Goal: Find contact information: Find contact information

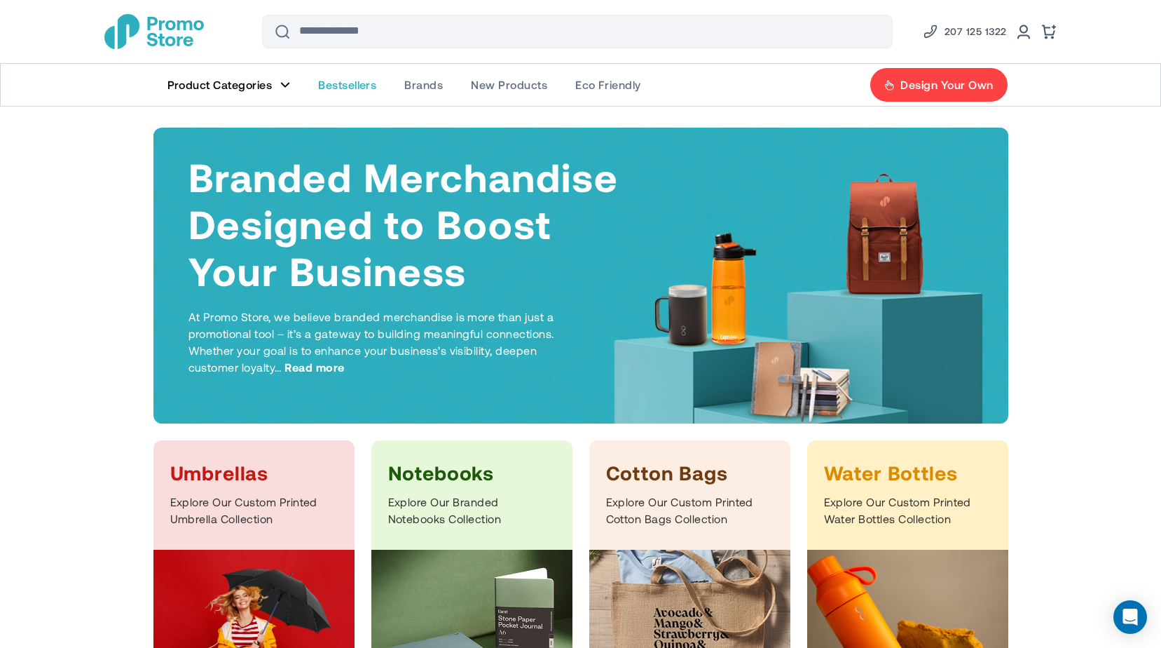
click at [360, 85] on span "Bestsellers" at bounding box center [347, 85] width 58 height 14
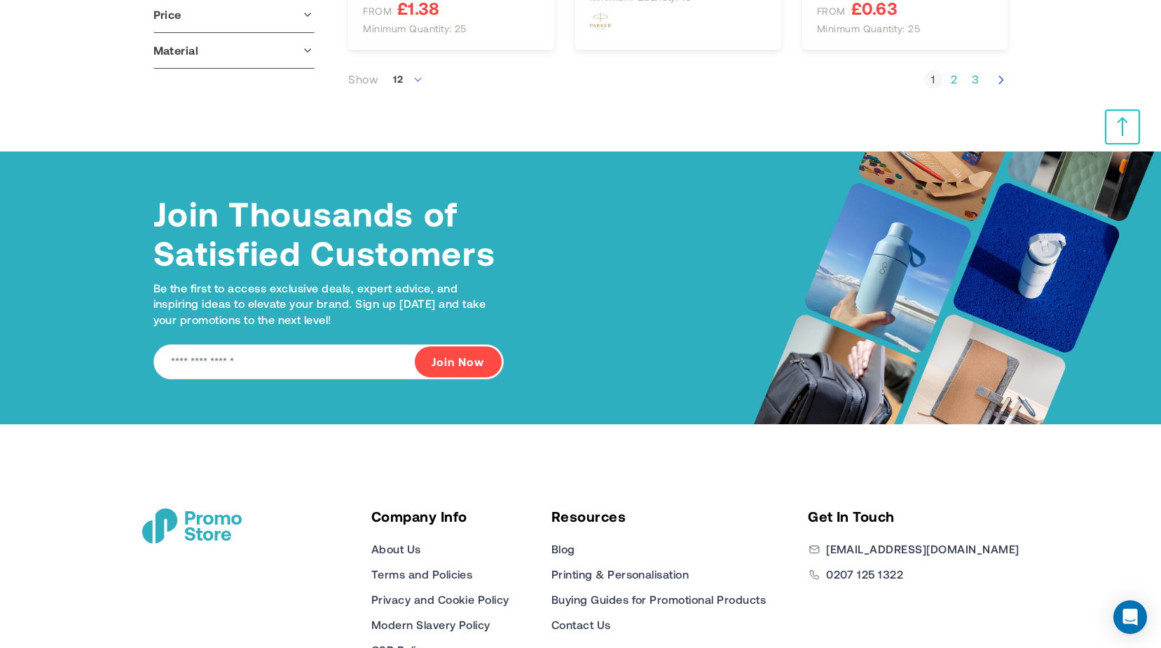
scroll to position [1851, 0]
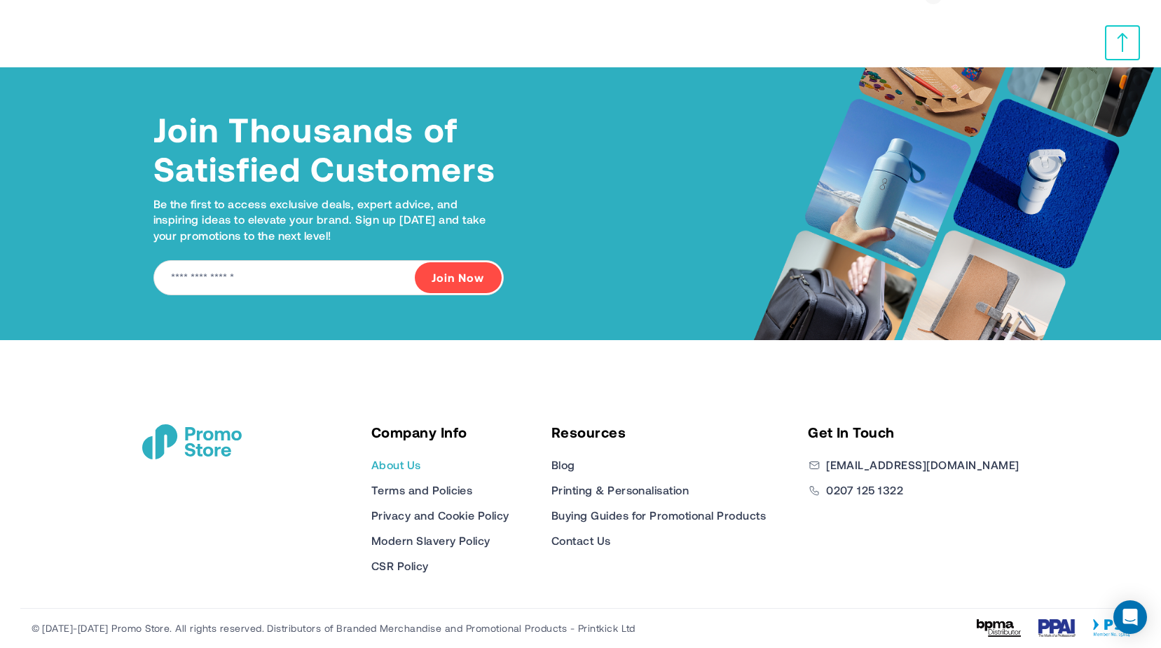
click at [421, 467] on link "About Us" at bounding box center [396, 464] width 50 height 17
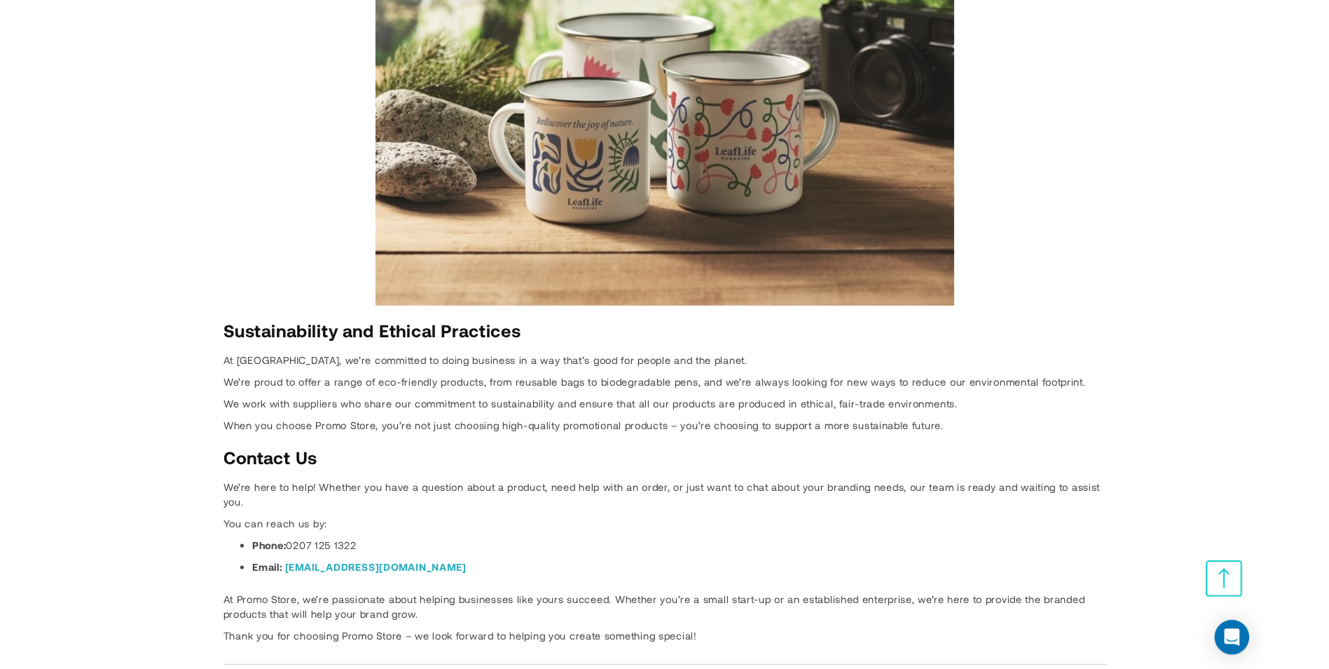
scroll to position [3153, 0]
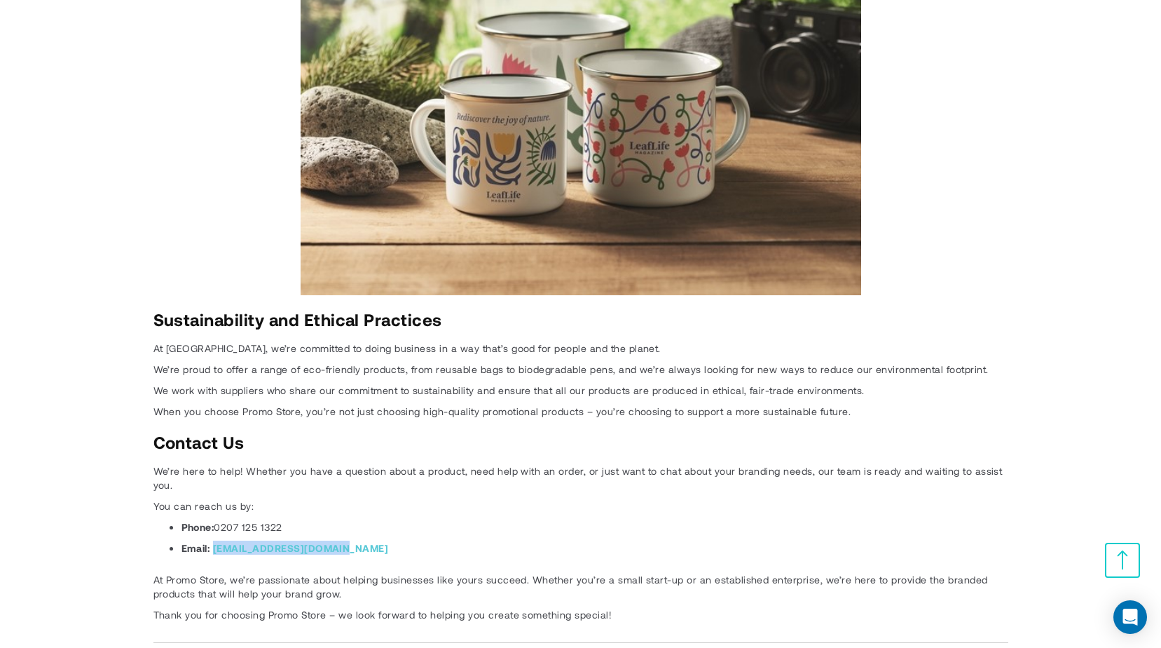
drag, startPoint x: 337, startPoint y: 502, endPoint x: 214, endPoint y: 510, distance: 122.9
click at [214, 540] on li "Email: sales@promostore.co.uk" at bounding box center [594, 547] width 827 height 14
copy link "[EMAIL_ADDRESS][DOMAIN_NAME]"
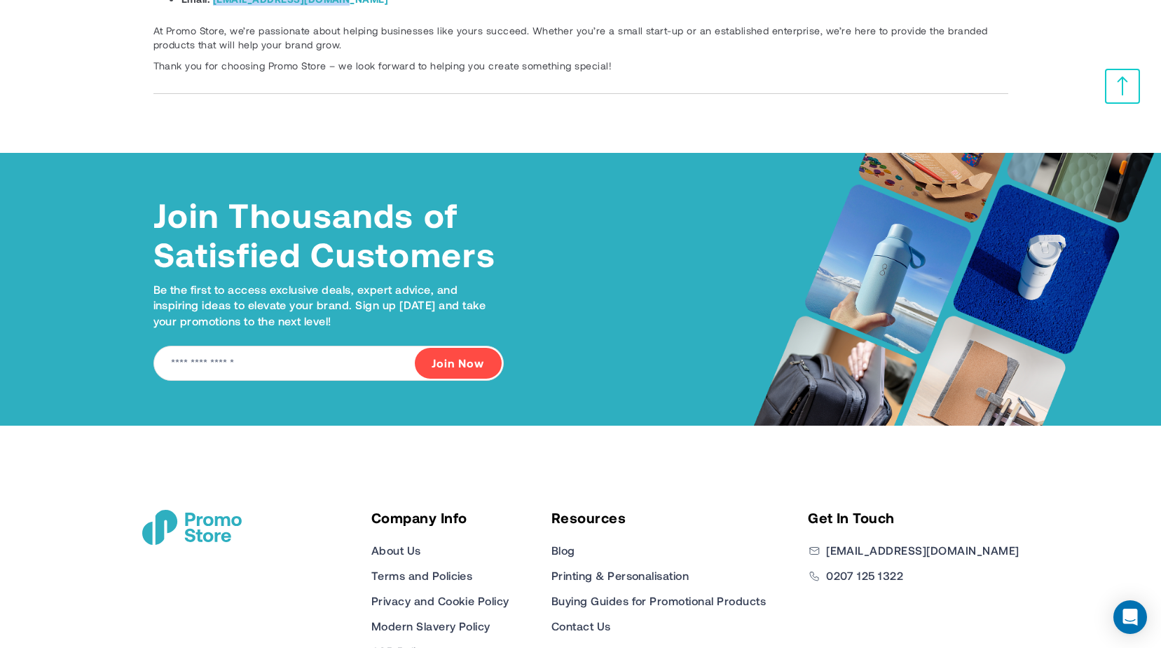
scroll to position [3746, 0]
